Goal: Task Accomplishment & Management: Manage account settings

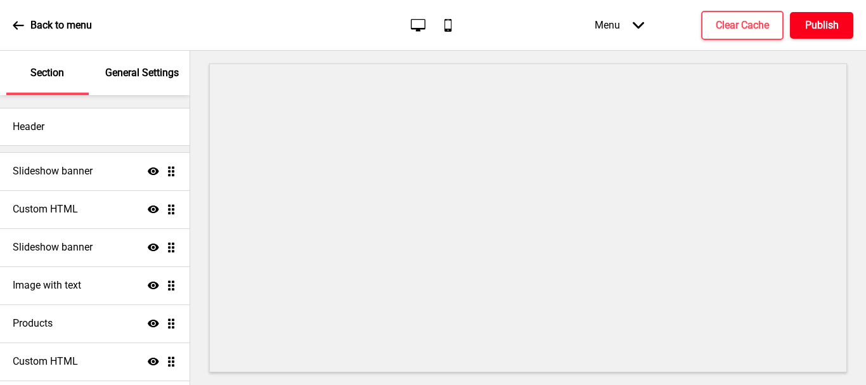
click at [805, 24] on h4 "Publish" at bounding box center [822, 25] width 34 height 14
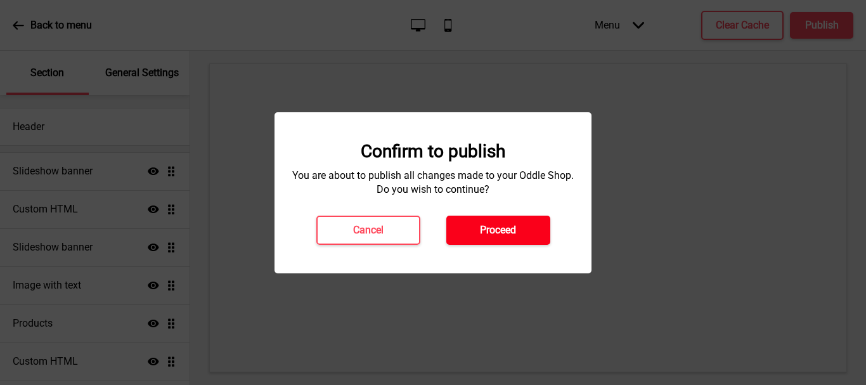
click at [518, 226] on button "Proceed" at bounding box center [498, 229] width 104 height 29
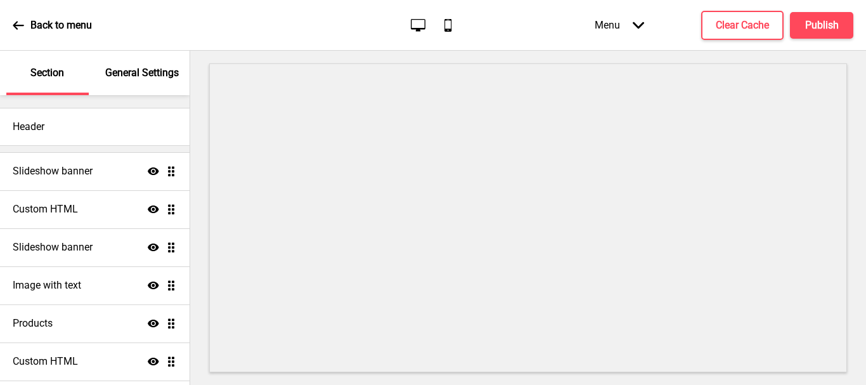
click at [128, 75] on p "General Settings" at bounding box center [142, 73] width 74 height 14
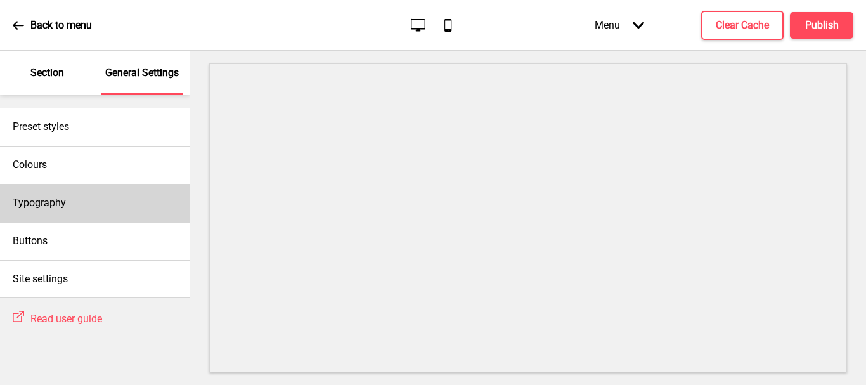
click at [80, 204] on div "Typography" at bounding box center [94, 203] width 189 height 38
select select "Cabin"
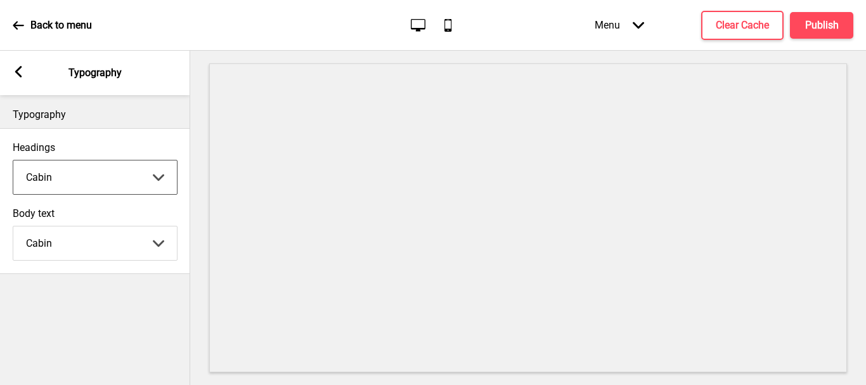
click at [86, 188] on select "Abhaya Libre Abril Fatface Adobe Garamond Pro Arimo Arsenal Arvo Berkshire Swas…" at bounding box center [94, 177] width 163 height 34
click at [13, 160] on select "Abhaya Libre Abril Fatface Adobe Garamond Pro Arimo Arsenal Arvo Berkshire Swas…" at bounding box center [94, 177] width 163 height 34
click at [63, 187] on select "Abhaya Libre Abril Fatface Adobe Garamond Pro Arimo Arsenal Arvo Berkshire Swas…" at bounding box center [94, 177] width 163 height 34
click at [13, 160] on select "Abhaya Libre Abril Fatface Adobe Garamond Pro Arimo Arsenal Arvo Berkshire Swas…" at bounding box center [94, 177] width 163 height 34
click at [108, 176] on select "Abhaya Libre Abril Fatface Adobe Garamond Pro Arimo Arsenal Arvo Berkshire Swas…" at bounding box center [94, 177] width 163 height 34
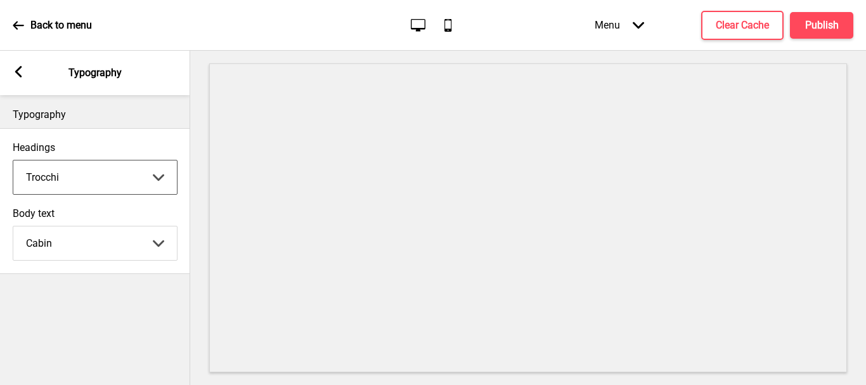
select select "Quicksand"
click at [13, 160] on select "Abhaya Libre Abril Fatface Adobe Garamond Pro Arimo Arsenal Arvo Berkshire Swas…" at bounding box center [94, 177] width 163 height 34
click at [101, 253] on select "Abhaya Libre Abril Fatface Adobe Garamond Pro Arimo Arsenal Arvo Berkshire Swas…" at bounding box center [94, 243] width 163 height 34
click at [13, 226] on select "Abhaya Libre Abril Fatface Adobe Garamond Pro Arimo Arsenal Arvo Berkshire Swas…" at bounding box center [94, 243] width 163 height 34
click at [95, 259] on select "Abhaya Libre Abril Fatface Adobe Garamond Pro Arimo Arsenal Arvo Berkshire Swas…" at bounding box center [94, 243] width 163 height 34
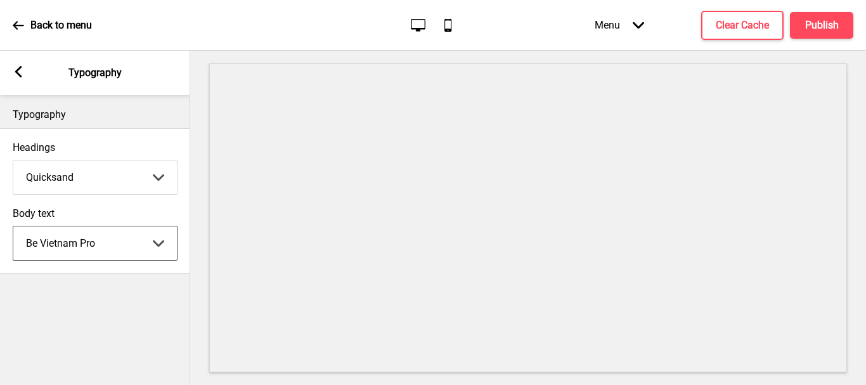
click at [90, 228] on select "Abhaya Libre Abril Fatface Adobe Garamond Pro Arimo Arsenal Arvo Berkshire Swas…" at bounding box center [94, 243] width 163 height 34
drag, startPoint x: 91, startPoint y: 242, endPoint x: 94, endPoint y: 236, distance: 6.5
click at [93, 242] on select "Abhaya Libre Abril Fatface Adobe Garamond Pro Arimo Arsenal Arvo Berkshire Swas…" at bounding box center [94, 243] width 163 height 34
select select "Courgette"
click at [13, 226] on select "Abhaya Libre Abril Fatface Adobe Garamond Pro Arimo Arsenal Arvo Berkshire Swas…" at bounding box center [94, 243] width 163 height 34
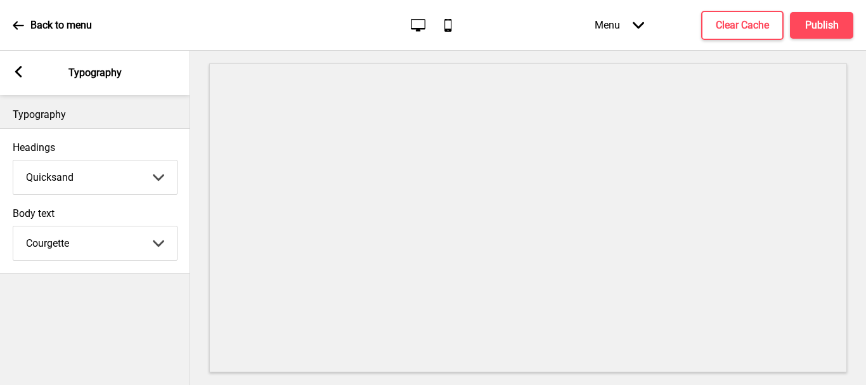
click at [18, 78] on div "Arrow left" at bounding box center [18, 73] width 11 height 14
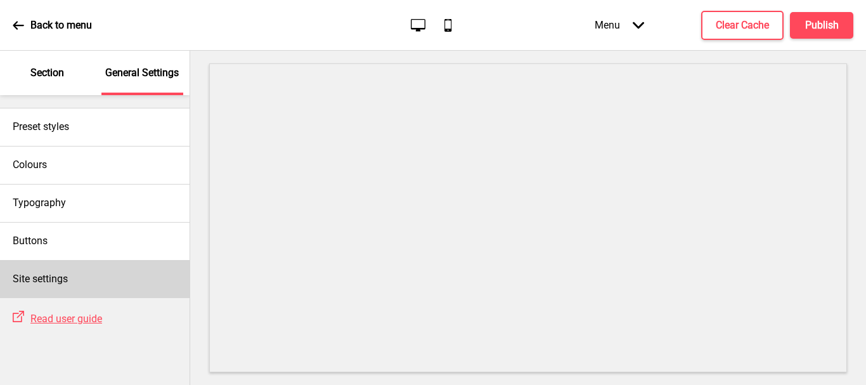
click at [101, 281] on div "Site settings" at bounding box center [94, 279] width 189 height 38
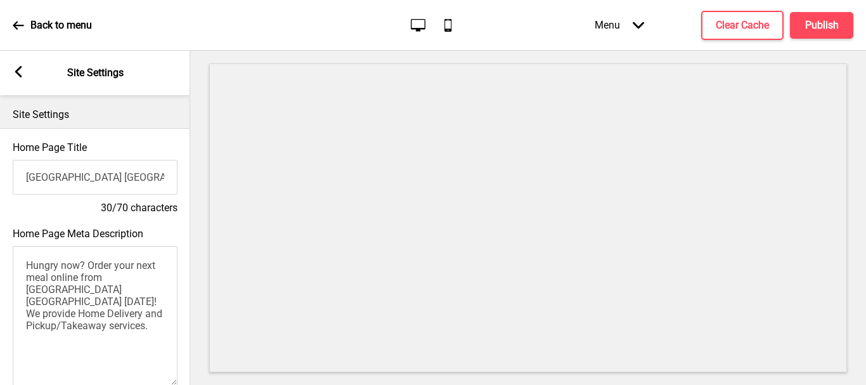
click at [20, 70] on rect at bounding box center [18, 71] width 11 height 11
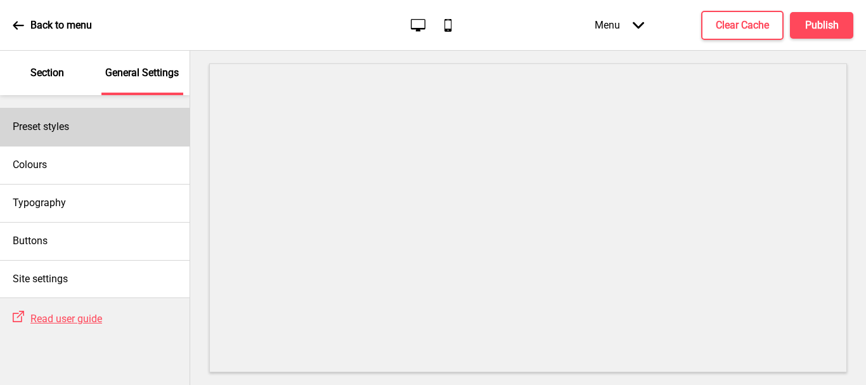
click at [61, 127] on h4 "Preset styles" at bounding box center [41, 127] width 56 height 14
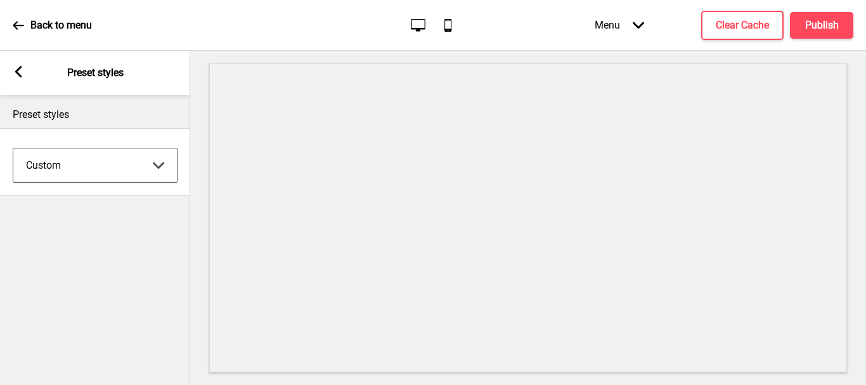
click at [72, 170] on select "Coffee Contrast Dark Earth Marine Minimalist Modern Oddle Pastel Yellow Fruits …" at bounding box center [94, 165] width 163 height 34
select select "contrast"
click at [13, 148] on select "Coffee Contrast Dark Earth Marine Minimalist Modern Oddle Pastel Yellow Fruits …" at bounding box center [94, 165] width 163 height 34
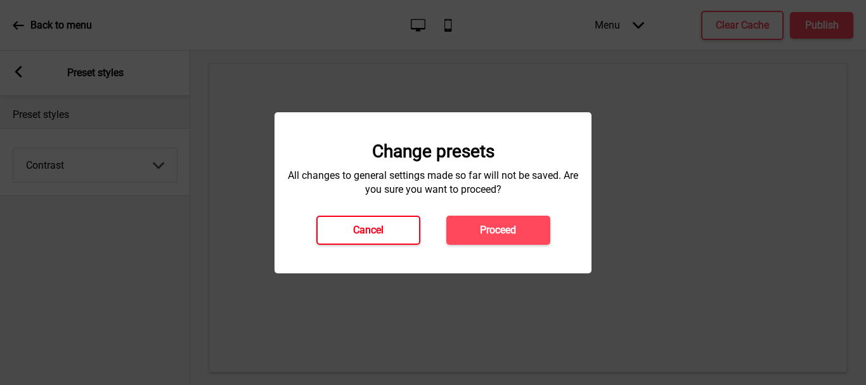
click at [350, 234] on button "Cancel" at bounding box center [368, 229] width 104 height 29
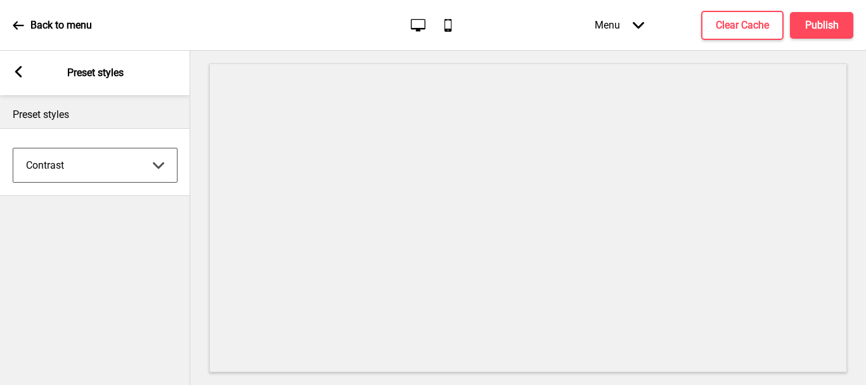
click at [14, 23] on icon at bounding box center [18, 25] width 11 height 11
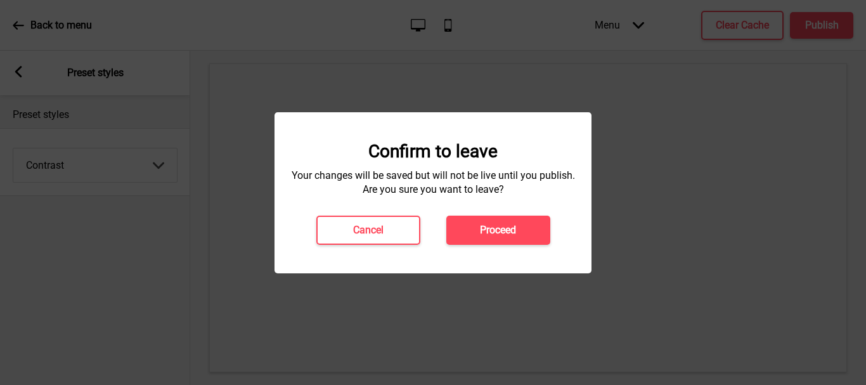
click at [490, 250] on div "Confirm to leave Your changes will be saved but will not be live until you publ…" at bounding box center [432, 192] width 317 height 161
click at [489, 243] on button "Proceed" at bounding box center [498, 229] width 104 height 29
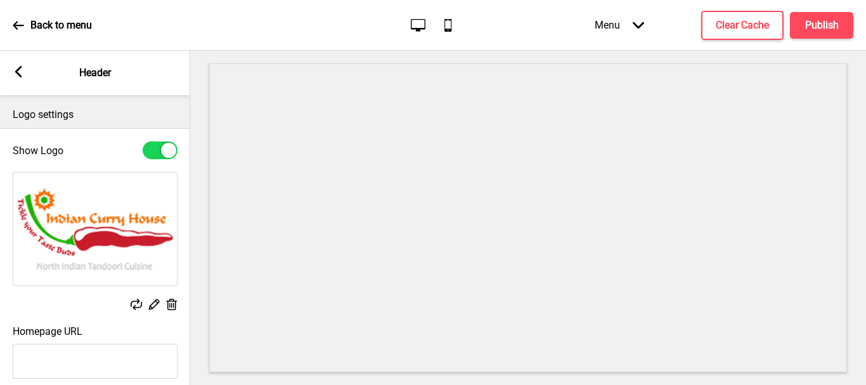
select select "Lato"
click at [22, 71] on rect at bounding box center [18, 71] width 11 height 11
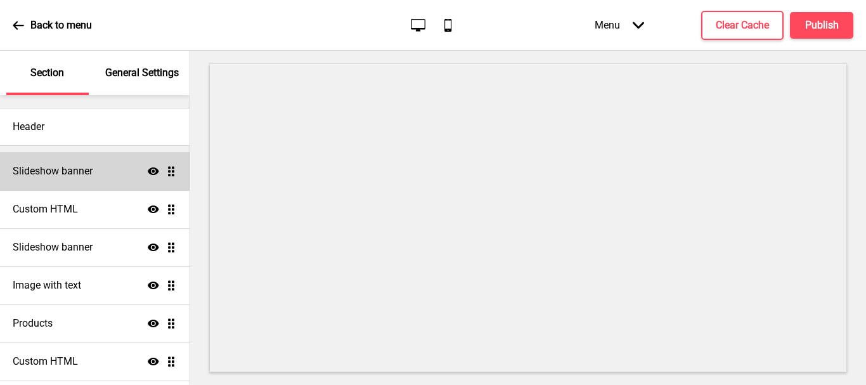
click at [40, 173] on h4 "Slideshow banner" at bounding box center [53, 171] width 80 height 14
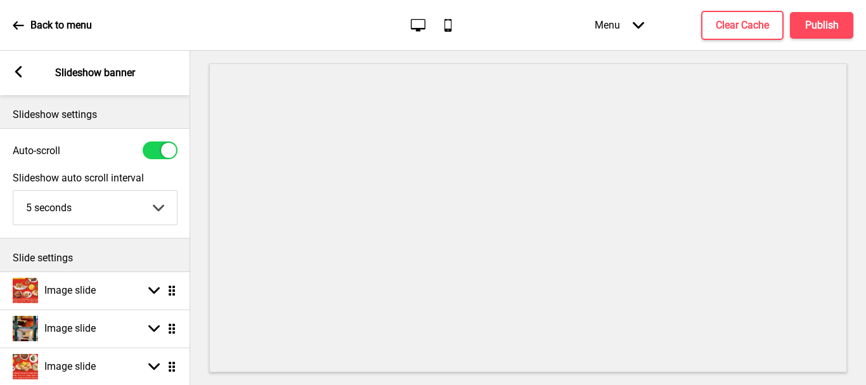
click at [22, 71] on rect at bounding box center [18, 71] width 11 height 11
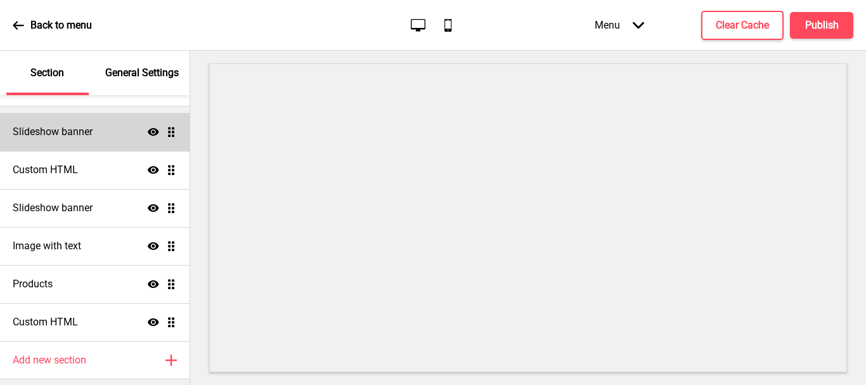
scroll to position [78, 0]
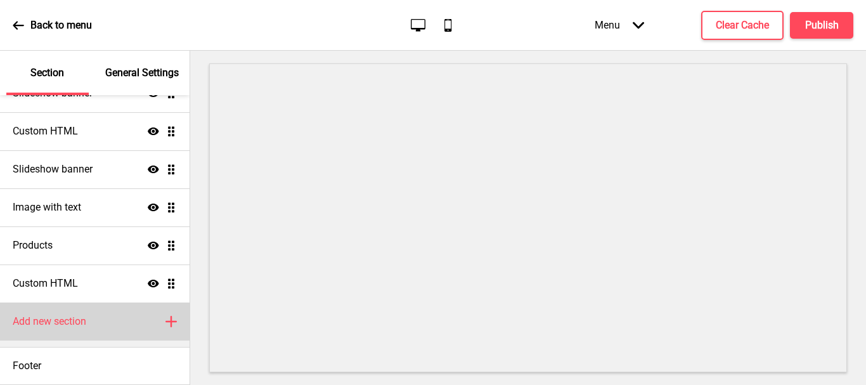
click at [138, 328] on div "Add new section Plus" at bounding box center [94, 321] width 189 height 38
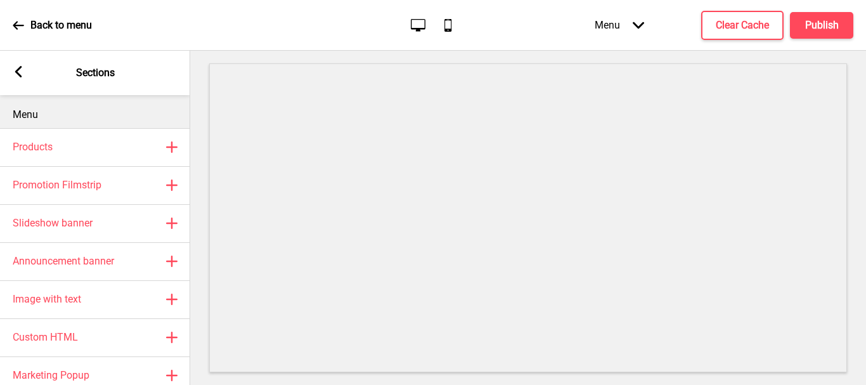
click at [23, 73] on rect at bounding box center [18, 71] width 11 height 11
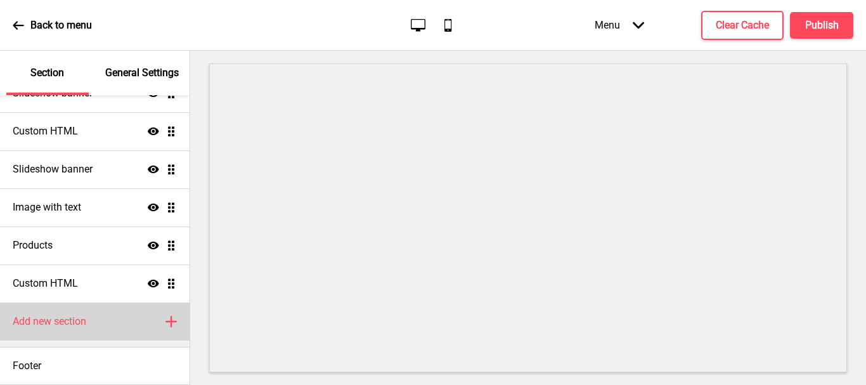
click at [50, 321] on h4 "Add new section" at bounding box center [50, 321] width 74 height 14
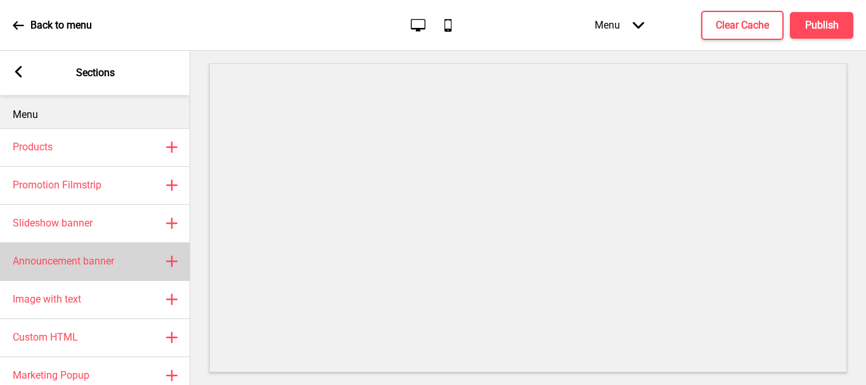
click at [61, 260] on h4 "Announcement banner" at bounding box center [63, 261] width 101 height 14
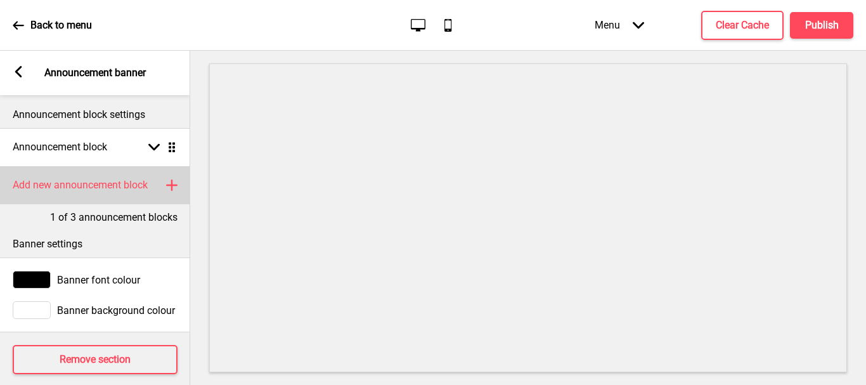
click at [179, 187] on div "Add new announcement block Plus" at bounding box center [95, 185] width 190 height 38
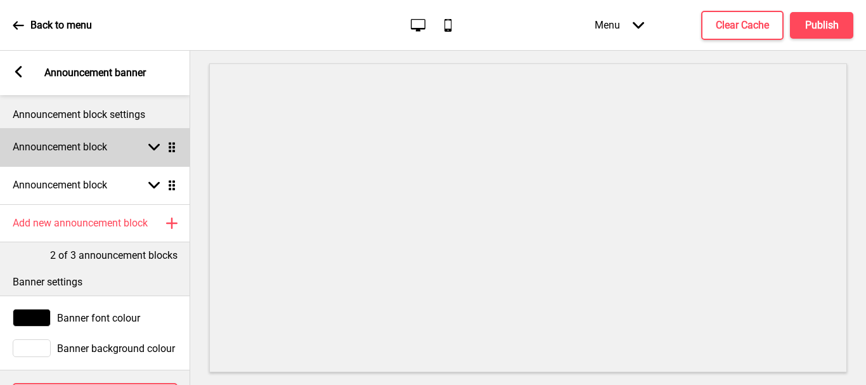
click at [120, 146] on div "Announcement block Arrow down Drag" at bounding box center [95, 147] width 190 height 38
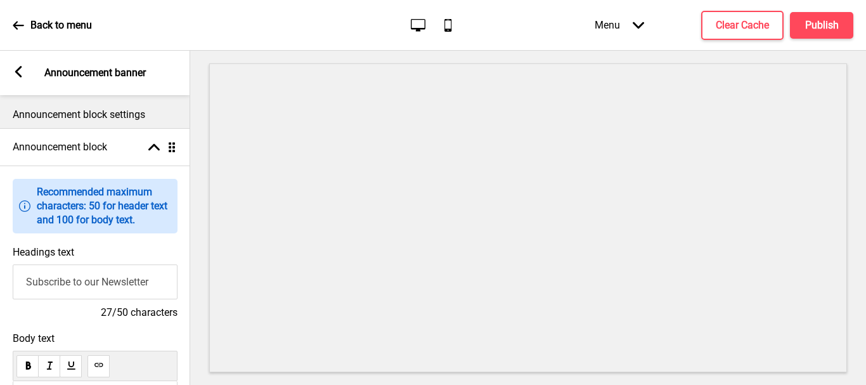
click at [71, 281] on input "Subscribe to our Newsletter" at bounding box center [95, 281] width 165 height 35
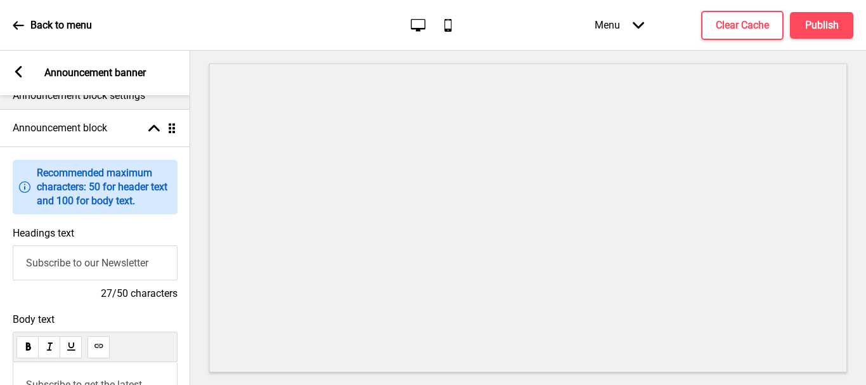
scroll to position [0, 0]
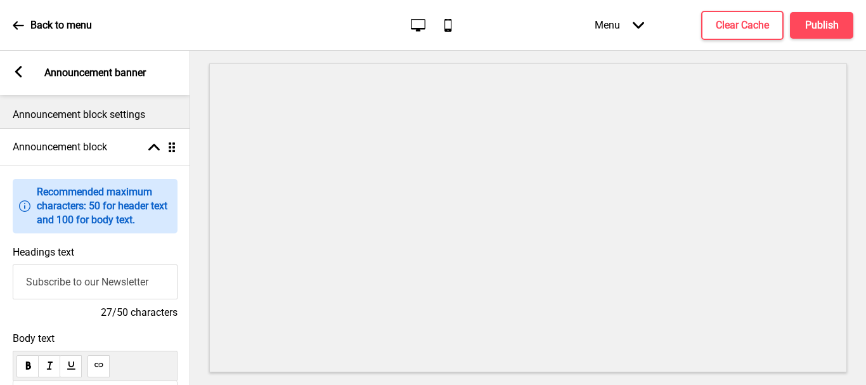
click at [67, 280] on input "Subscribe to our Newsletter" at bounding box center [95, 281] width 165 height 35
drag, startPoint x: 157, startPoint y: 284, endPoint x: 0, endPoint y: 301, distance: 158.1
click at [0, 301] on div "Headings text Subscribe to our Newsletter 27/50 characters" at bounding box center [95, 283] width 190 height 86
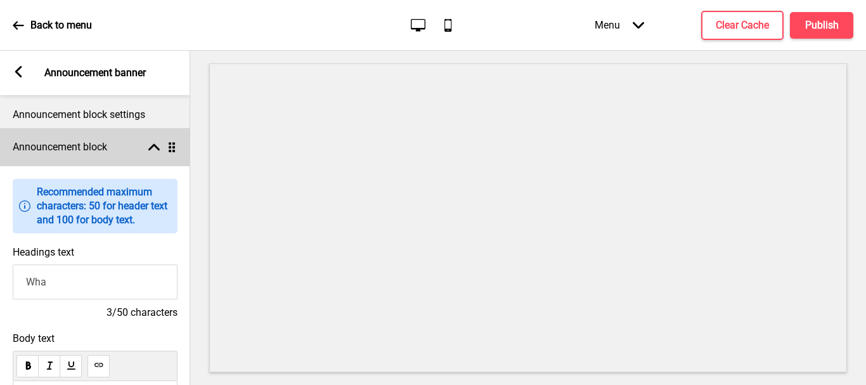
type input "Wha"
click at [176, 153] on div "Announcement block Arrow up Drag" at bounding box center [95, 147] width 190 height 38
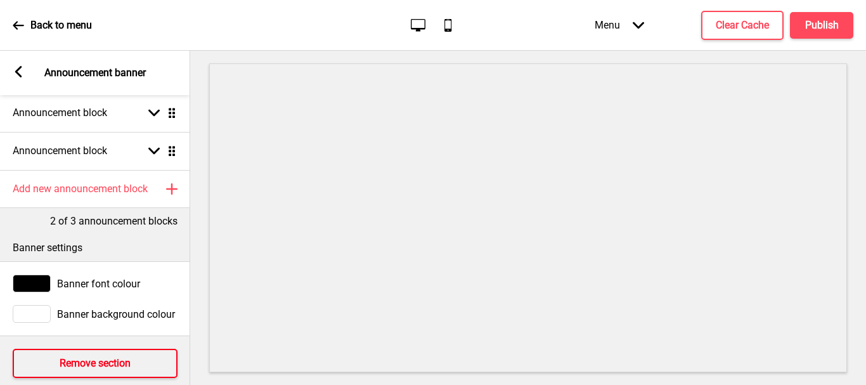
scroll to position [62, 0]
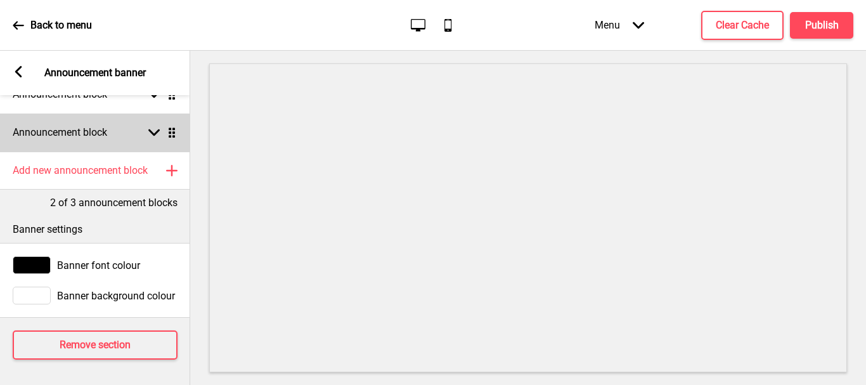
click at [176, 129] on div "Announcement block Arrow down Drag" at bounding box center [95, 132] width 190 height 38
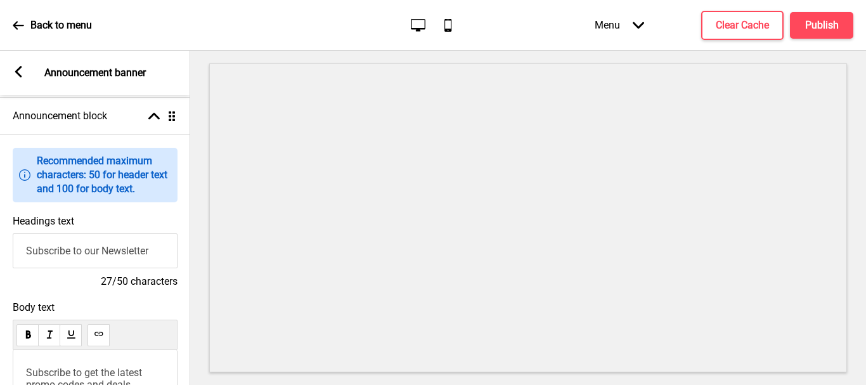
scroll to position [0, 0]
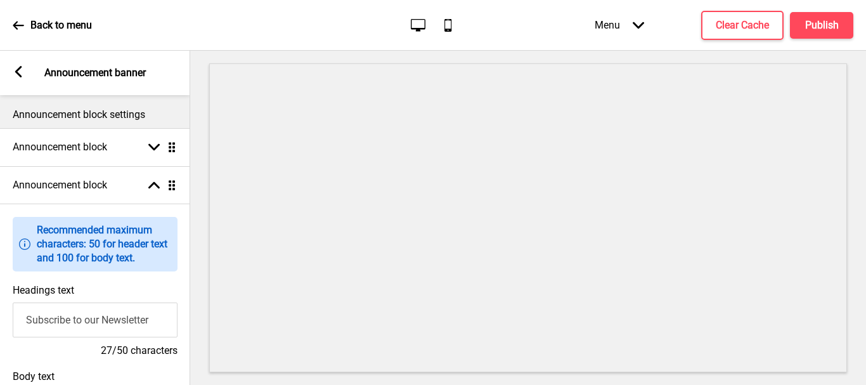
click at [20, 68] on icon at bounding box center [18, 71] width 7 height 11
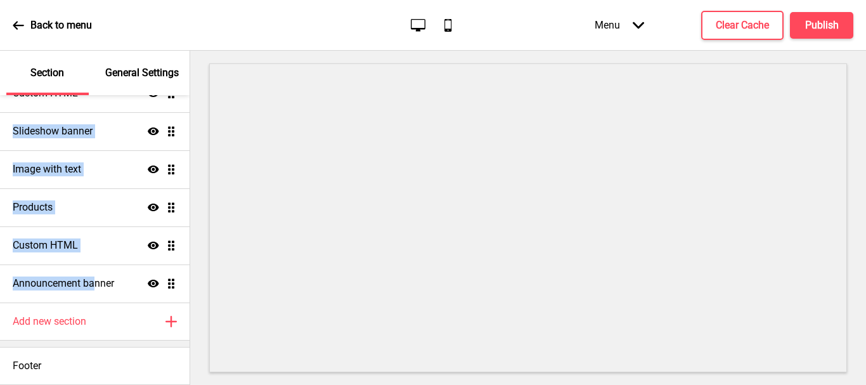
scroll to position [29, 0]
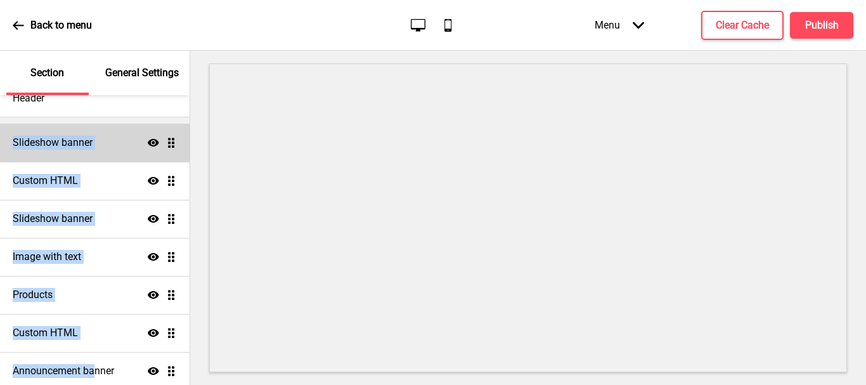
drag, startPoint x: 97, startPoint y: 285, endPoint x: 132, endPoint y: 100, distance: 187.8
click at [132, 100] on div "Header Slideshow banner Show Drag Custom HTML Show Drag Slideshow banner Show D…" at bounding box center [94, 270] width 189 height 406
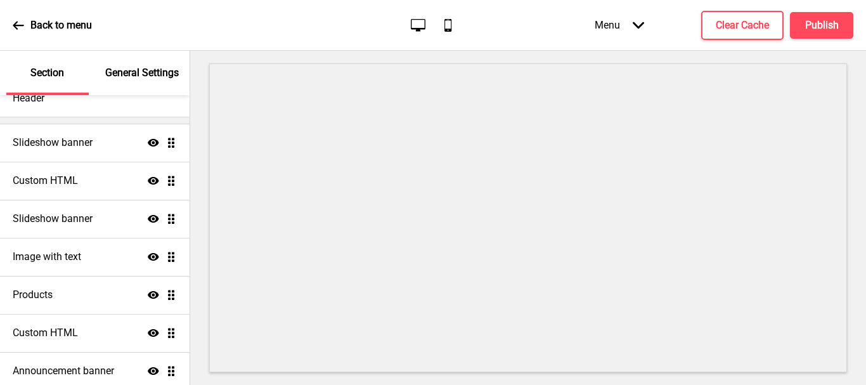
click at [192, 74] on div at bounding box center [528, 218] width 676 height 334
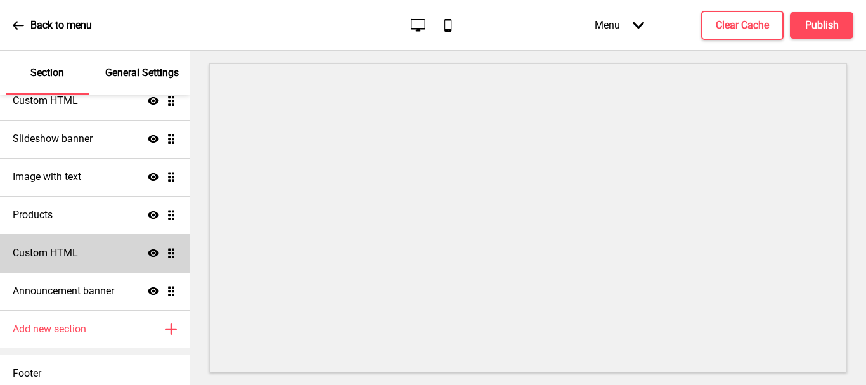
scroll to position [116, 0]
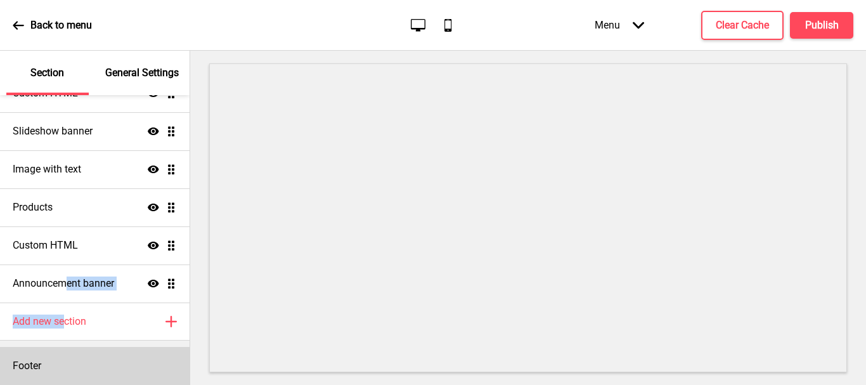
drag, startPoint x: 64, startPoint y: 324, endPoint x: 101, endPoint y: 347, distance: 43.8
click at [68, 293] on div "Slideshow banner Show Drag Custom HTML Show Drag Slideshow banner Show Drag Ima…" at bounding box center [94, 188] width 189 height 317
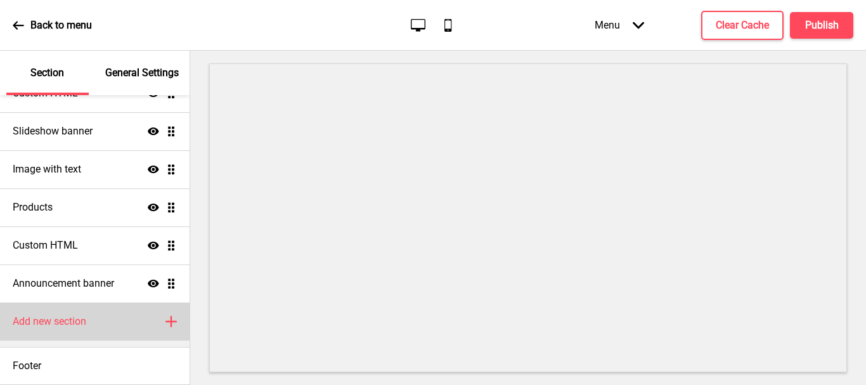
click at [139, 333] on div "Add new section Plus" at bounding box center [94, 321] width 189 height 38
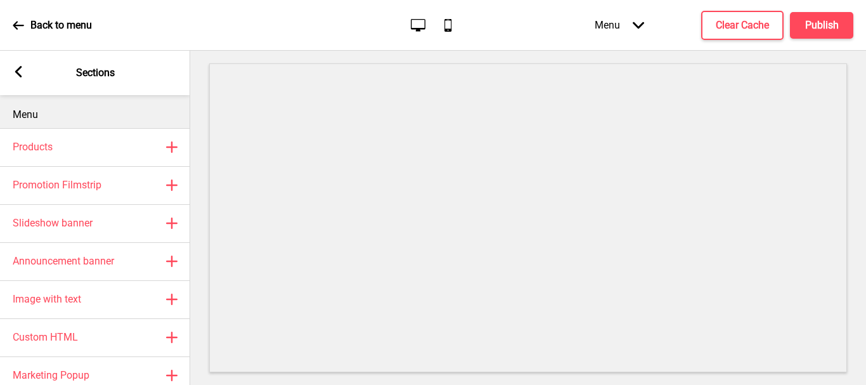
click at [21, 69] on rect at bounding box center [18, 71] width 11 height 11
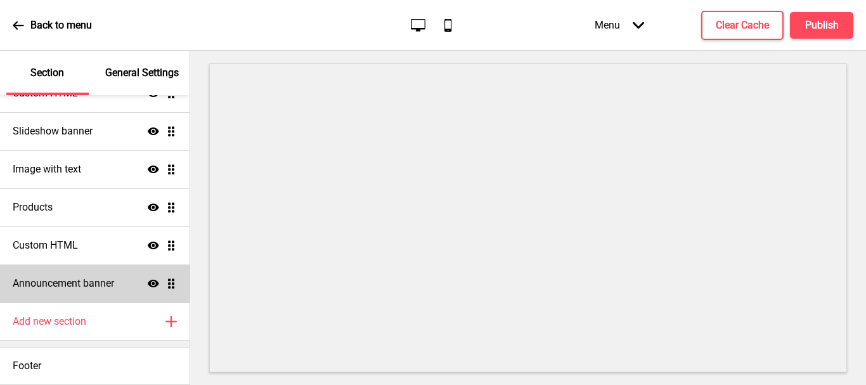
click at [87, 289] on h4 "Announcement banner" at bounding box center [63, 283] width 101 height 14
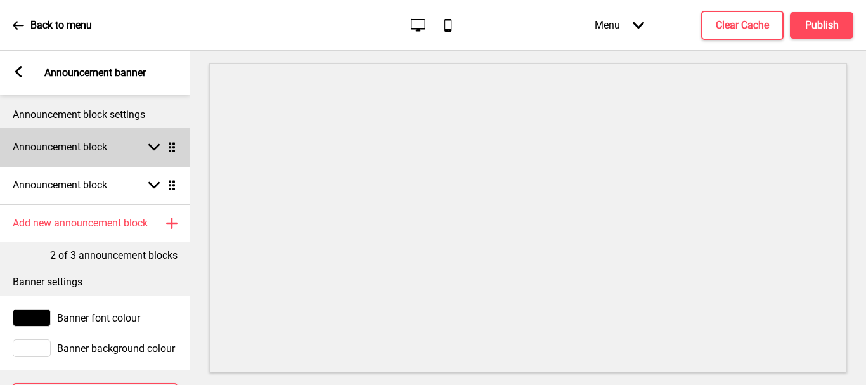
click at [117, 143] on div "Announcement block Arrow down Drag" at bounding box center [95, 147] width 190 height 38
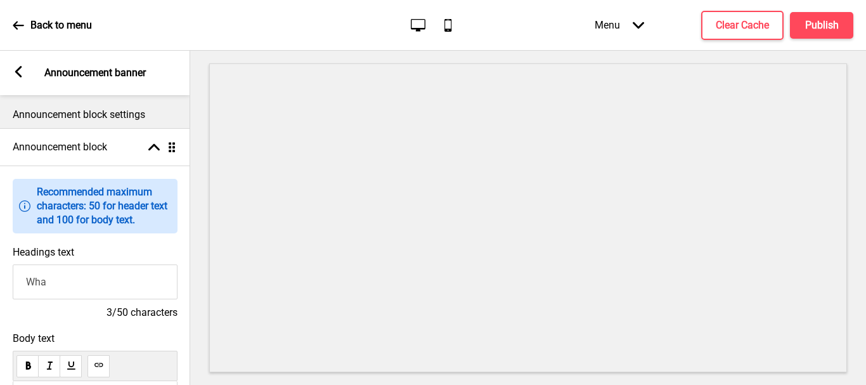
drag, startPoint x: 71, startPoint y: 279, endPoint x: 0, endPoint y: 272, distance: 71.4
click at [0, 272] on div "Headings text Wha 3/50 characters" at bounding box center [95, 283] width 190 height 86
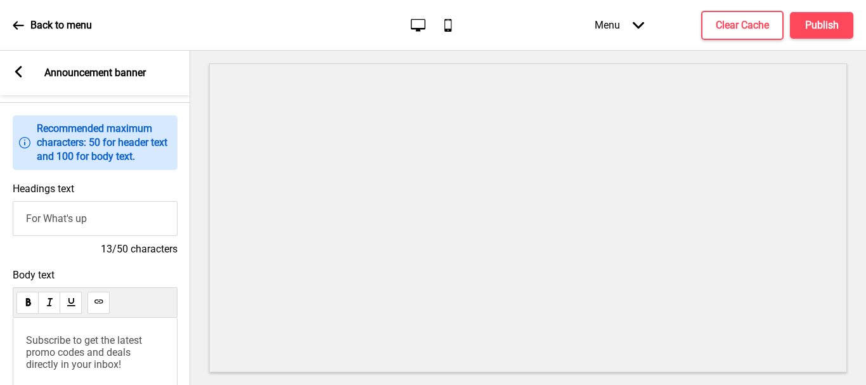
scroll to position [0, 0]
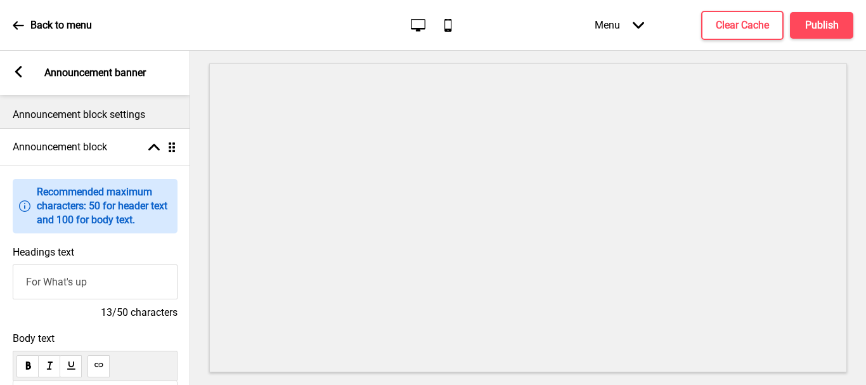
click at [108, 283] on input "For What's up" at bounding box center [95, 281] width 165 height 35
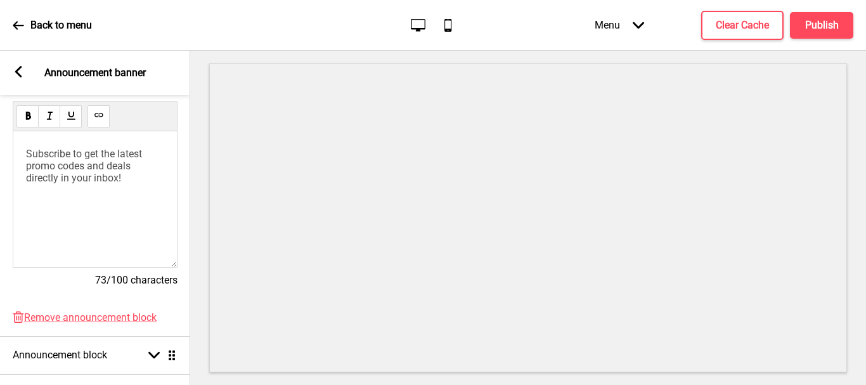
scroll to position [253, 0]
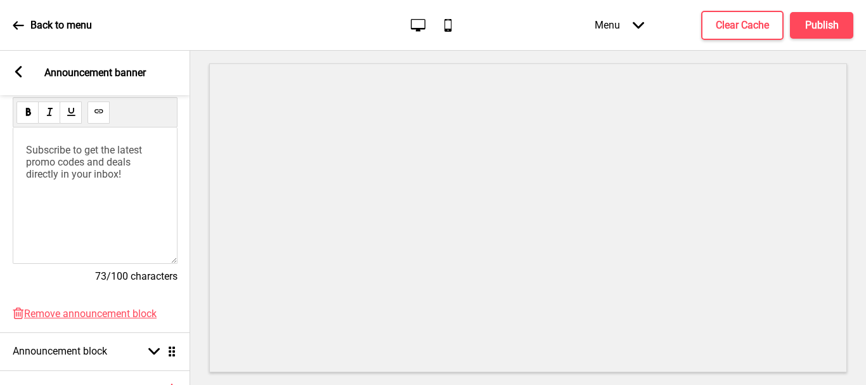
type input "For What's up"
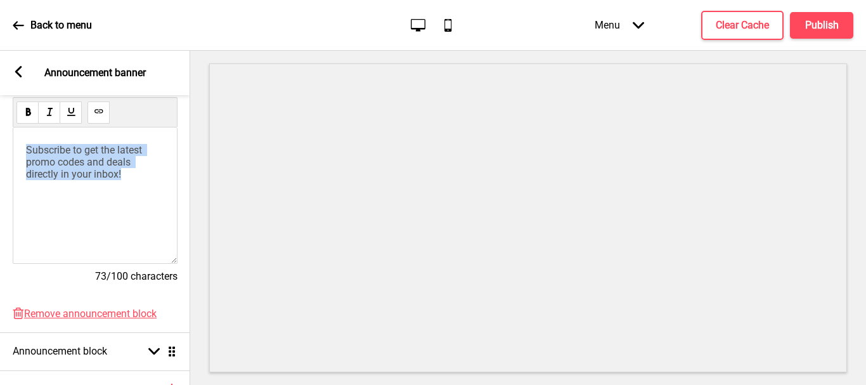
drag, startPoint x: 26, startPoint y: 150, endPoint x: 155, endPoint y: 181, distance: 132.2
click at [155, 180] on p "Subscribe to get the latest promo codes and deals directly in your inbox!" at bounding box center [95, 162] width 138 height 36
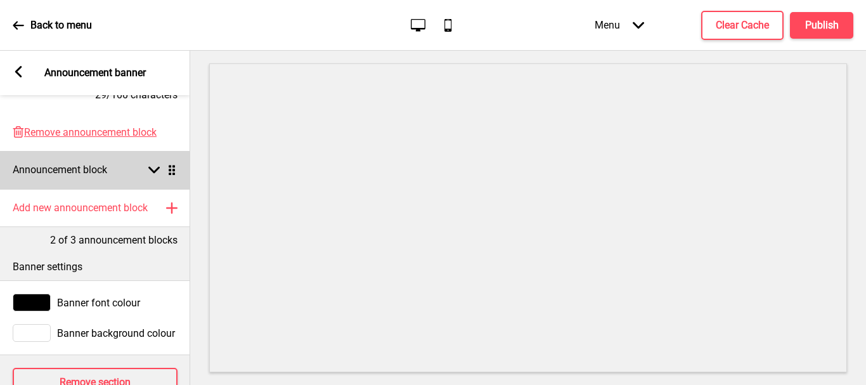
scroll to position [444, 0]
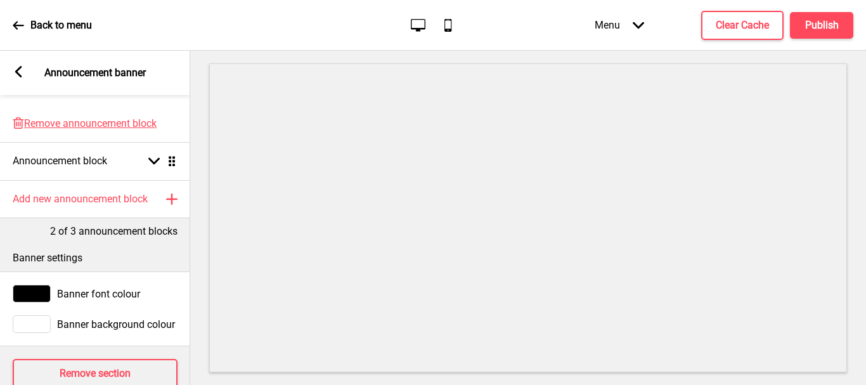
click at [36, 294] on div at bounding box center [32, 294] width 38 height 18
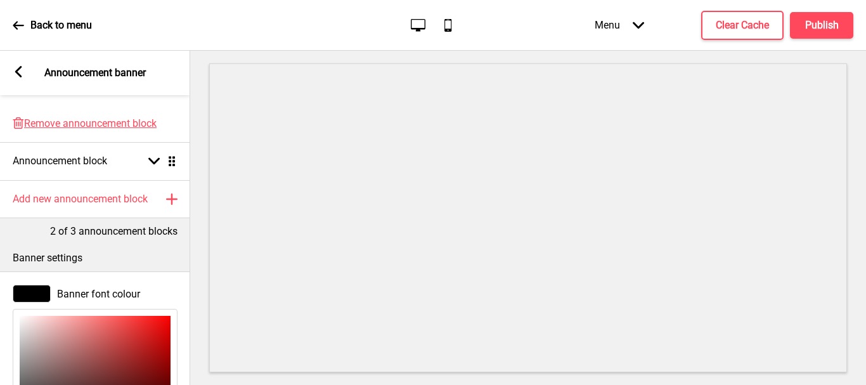
type input "DB1616"
type input "219"
type input "22"
click at [155, 333] on div at bounding box center [95, 372] width 151 height 113
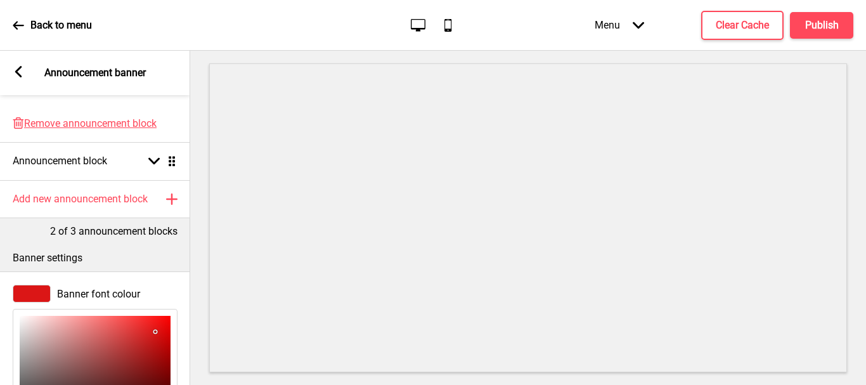
type input "FCFCFC"
type input "252"
click at [20, 318] on div at bounding box center [95, 372] width 151 height 113
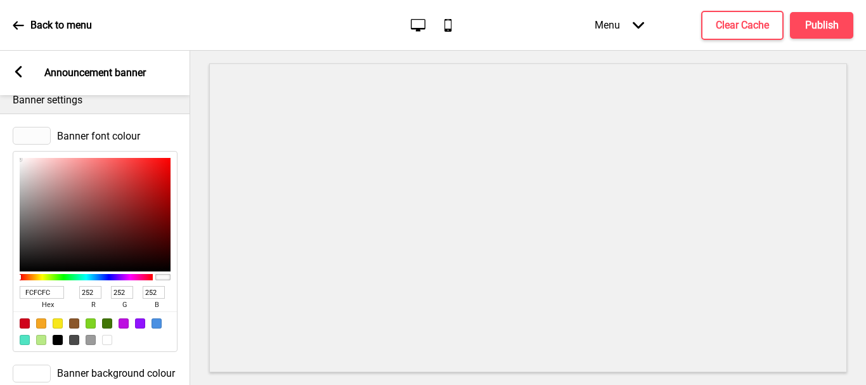
scroll to position [634, 0]
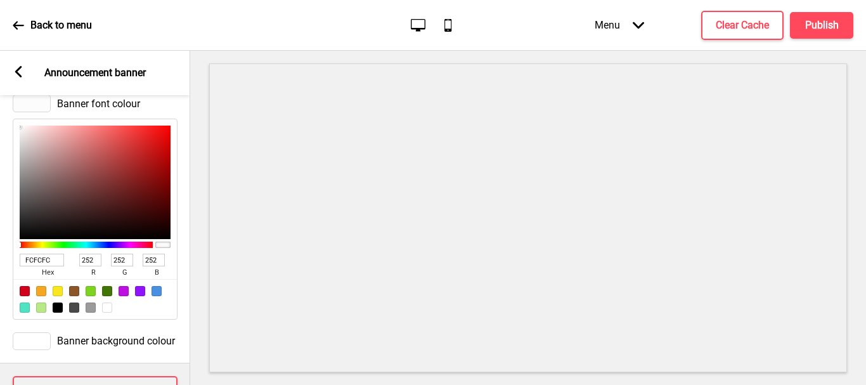
click at [117, 97] on div "Banner font colour" at bounding box center [95, 103] width 165 height 18
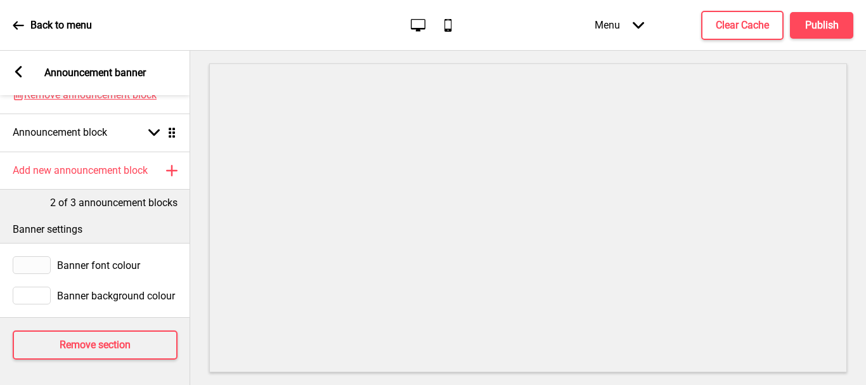
scroll to position [483, 0]
click at [42, 288] on div at bounding box center [32, 295] width 38 height 18
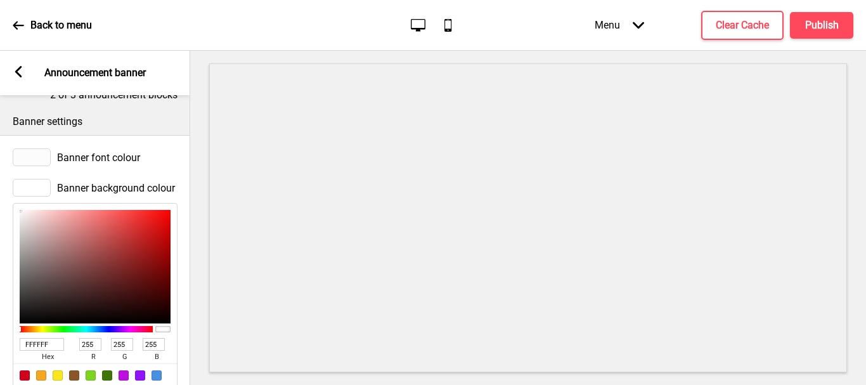
scroll to position [634, 0]
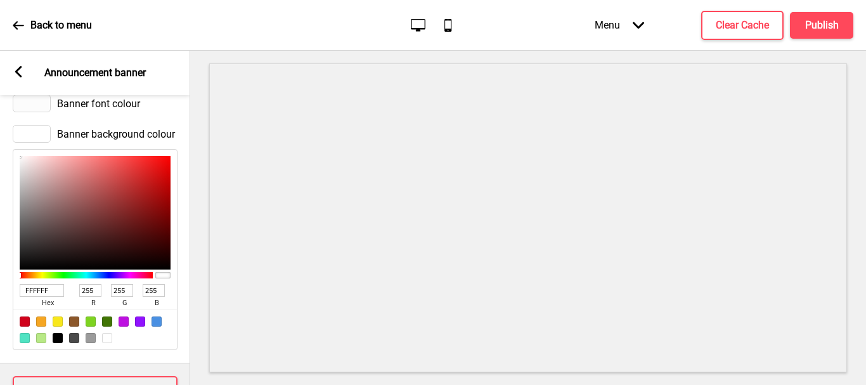
type input "E12525"
type input "225"
type input "37"
click at [146, 170] on div at bounding box center [95, 212] width 151 height 113
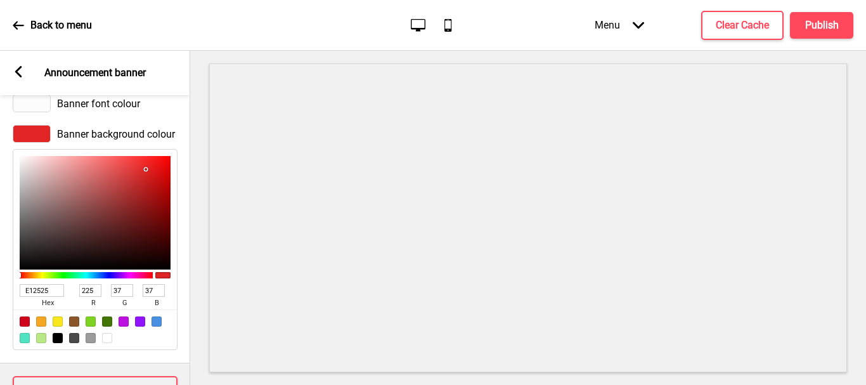
type input "D06868"
type input "208"
type input "104"
click at [95, 178] on div at bounding box center [95, 212] width 151 height 113
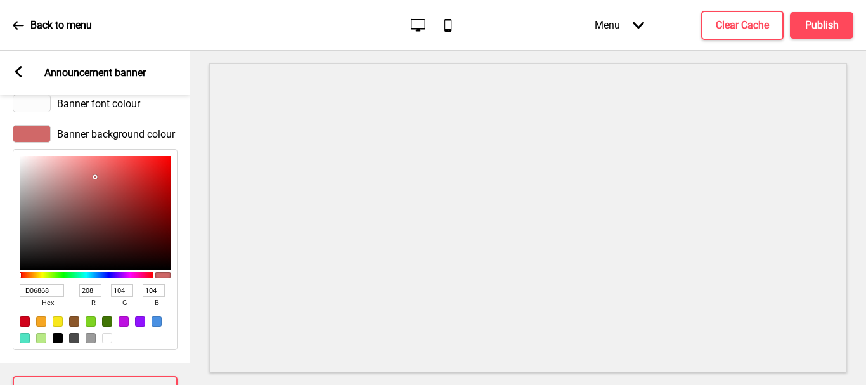
type input "E71616"
type input "231"
type input "22"
click at [156, 168] on div at bounding box center [95, 212] width 151 height 113
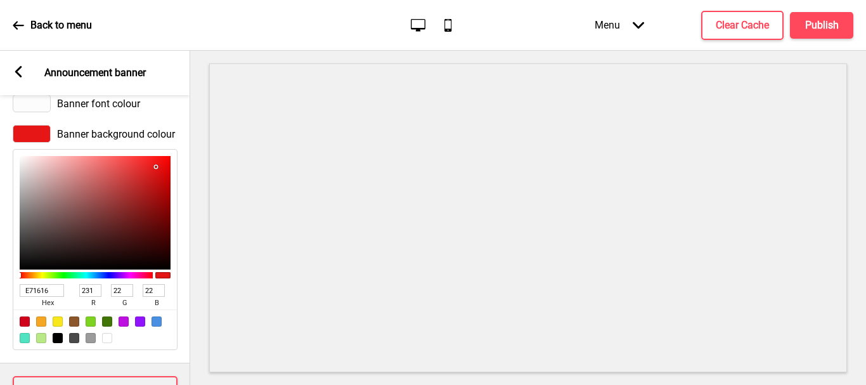
type input "721818"
type input "114"
type input "24"
click at [138, 220] on div at bounding box center [95, 212] width 151 height 113
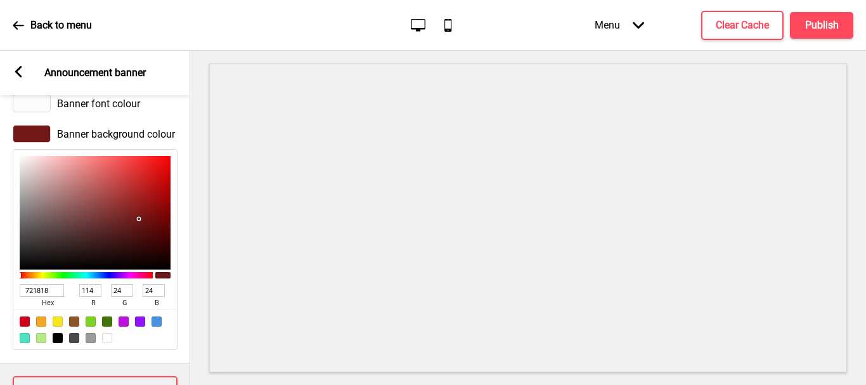
type input "E42222"
type input "228"
type input "34"
click at [148, 169] on div at bounding box center [95, 212] width 151 height 113
